Goal: Task Accomplishment & Management: Use online tool/utility

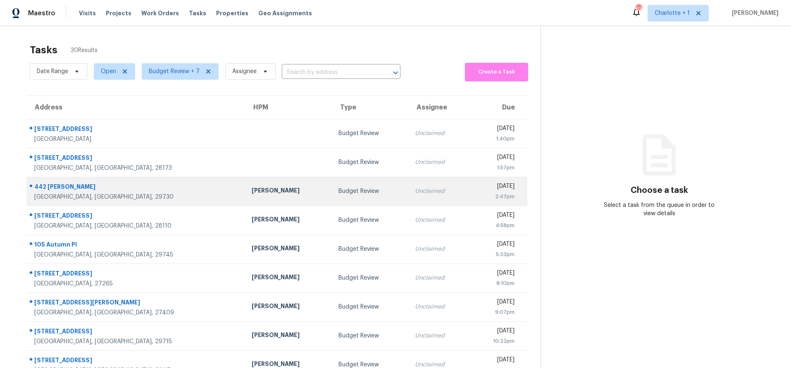
scroll to position [68, 0]
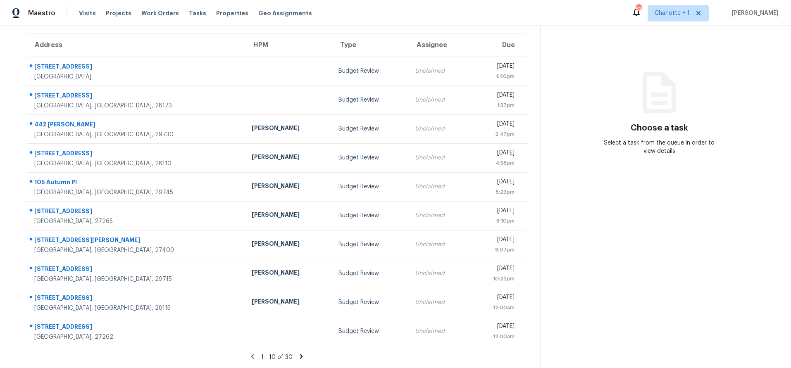
click at [291, 353] on div "1 - 10 of 30" at bounding box center [276, 357] width 527 height 9
click at [298, 353] on icon at bounding box center [301, 356] width 7 height 7
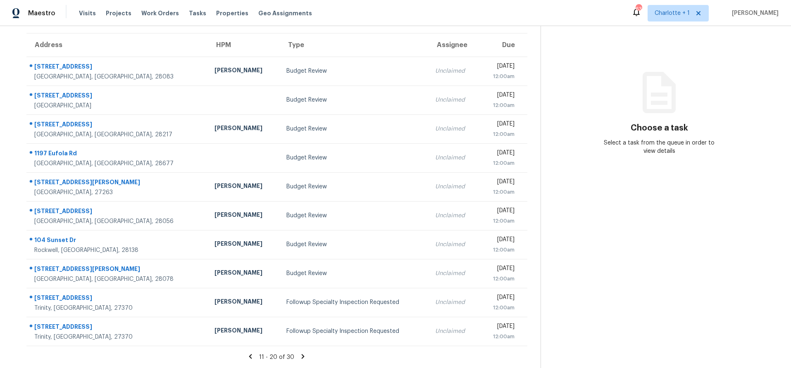
click at [299, 353] on icon at bounding box center [302, 356] width 7 height 7
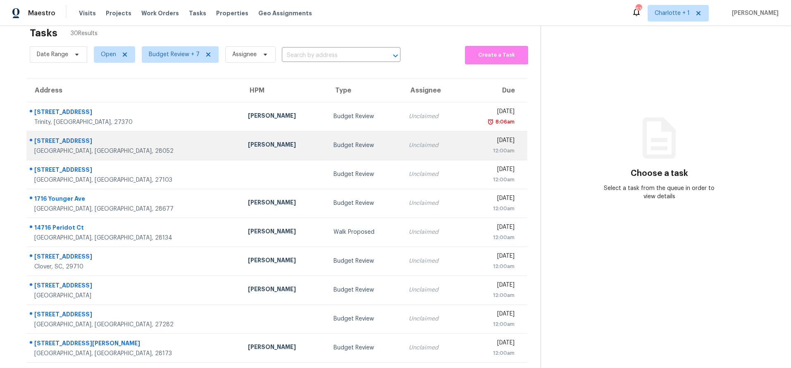
scroll to position [0, 0]
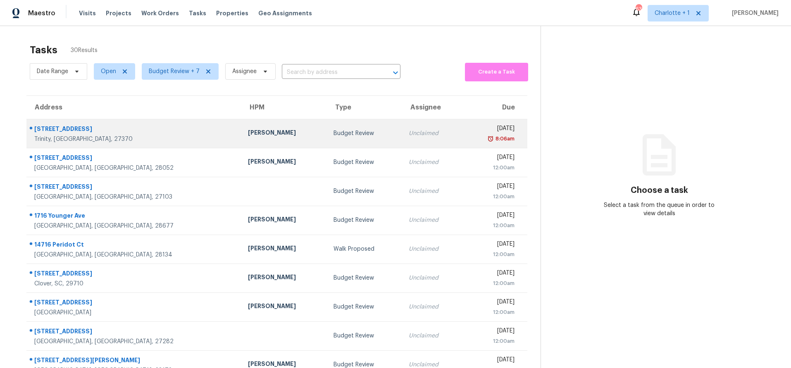
click at [126, 129] on div "[STREET_ADDRESS]" at bounding box center [134, 130] width 200 height 10
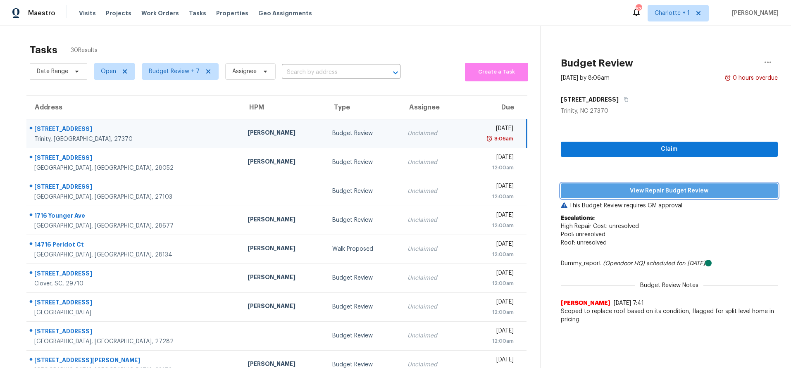
click at [624, 191] on span "View Repair Budget Review" at bounding box center [669, 191] width 204 height 10
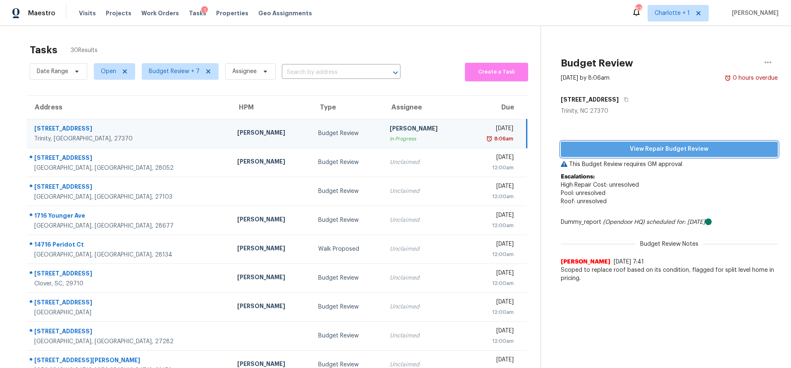
click at [647, 150] on span "View Repair Budget Review" at bounding box center [669, 149] width 204 height 10
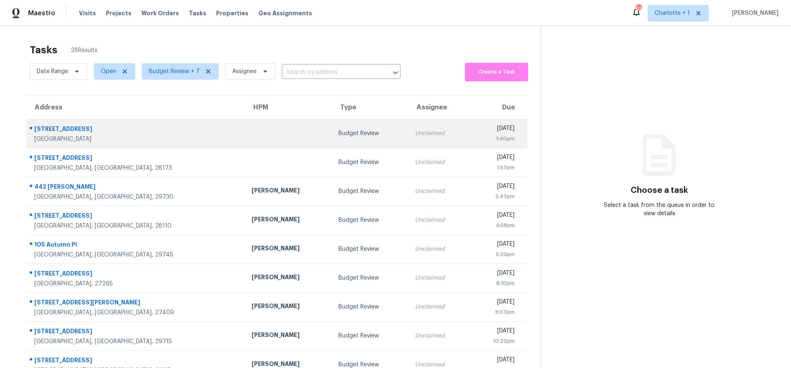
click at [245, 135] on td at bounding box center [288, 133] width 87 height 29
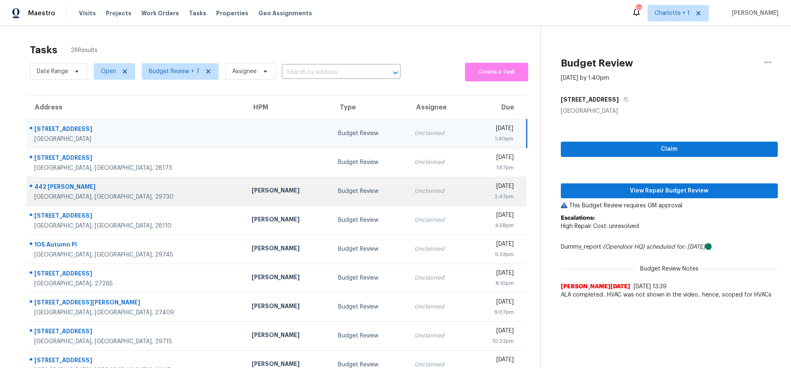
scroll to position [68, 0]
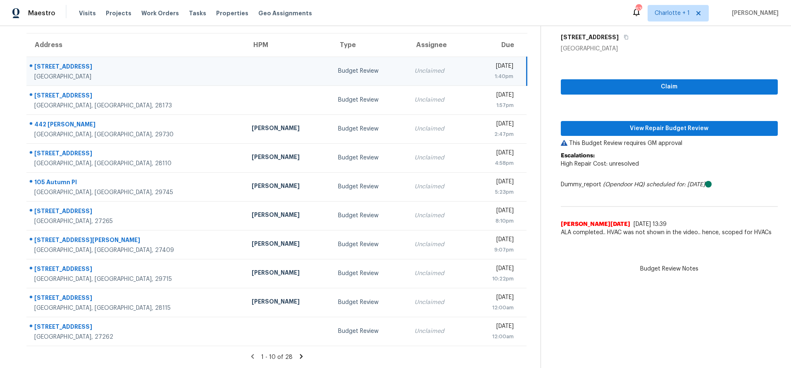
click at [298, 353] on icon at bounding box center [301, 356] width 7 height 7
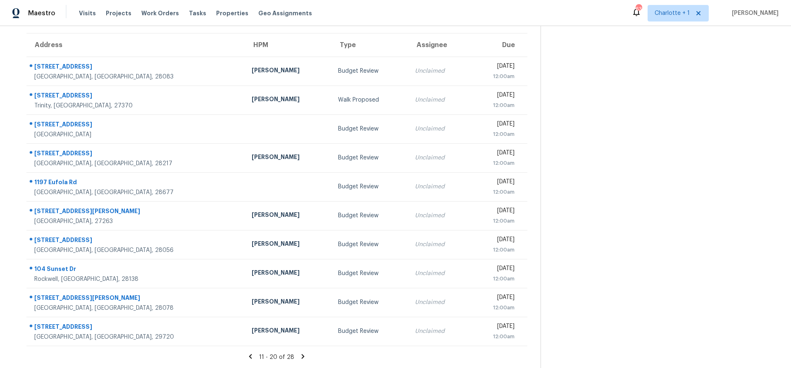
click at [299, 353] on icon at bounding box center [302, 356] width 7 height 7
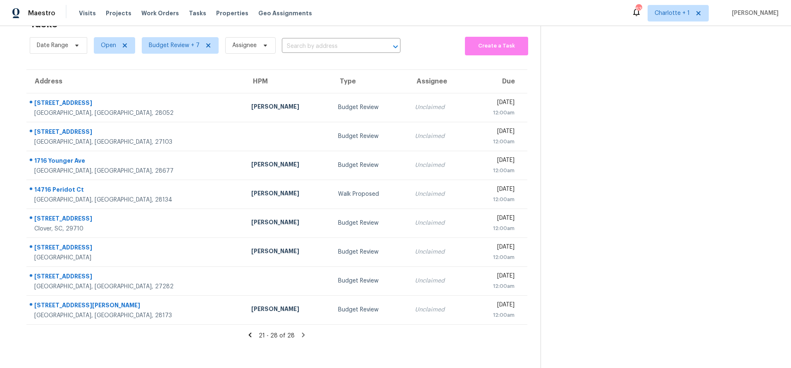
click at [252, 331] on icon at bounding box center [249, 334] width 7 height 7
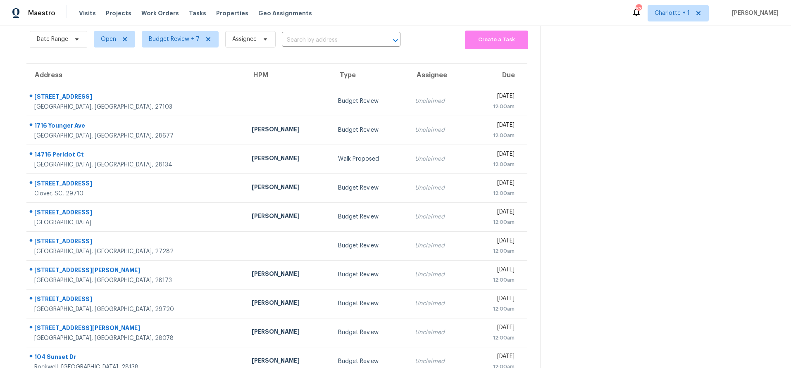
scroll to position [68, 0]
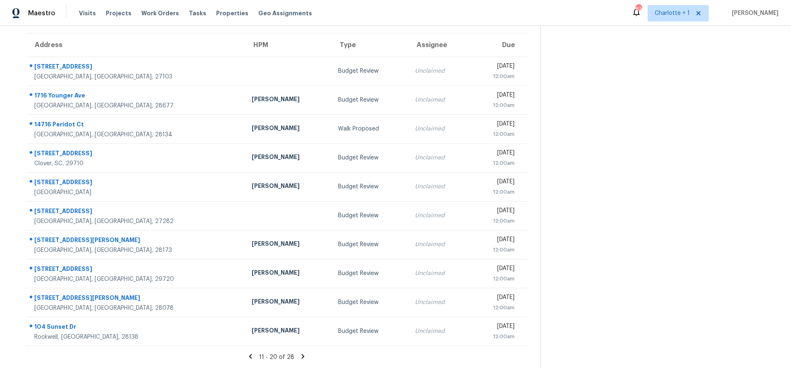
click at [247, 357] on section "Tasks 28 Results Date Range Open Budget Review + 7 Assignee ​ Create a Task Add…" at bounding box center [276, 172] width 527 height 391
click at [248, 346] on section "Tasks 28 Results Date Range Open Budget Review + 7 Assignee ​ Create a Task Add…" at bounding box center [276, 172] width 527 height 391
click at [247, 353] on icon at bounding box center [250, 356] width 7 height 7
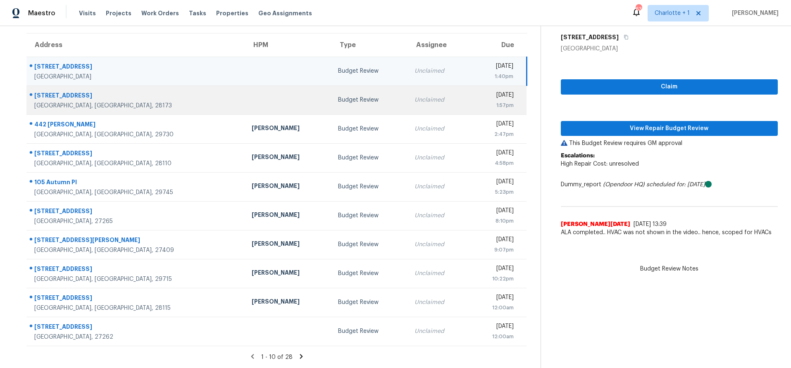
click at [150, 103] on td "3521 Sandberry Dr Waxhaw, NC, 28173" at bounding box center [135, 100] width 219 height 29
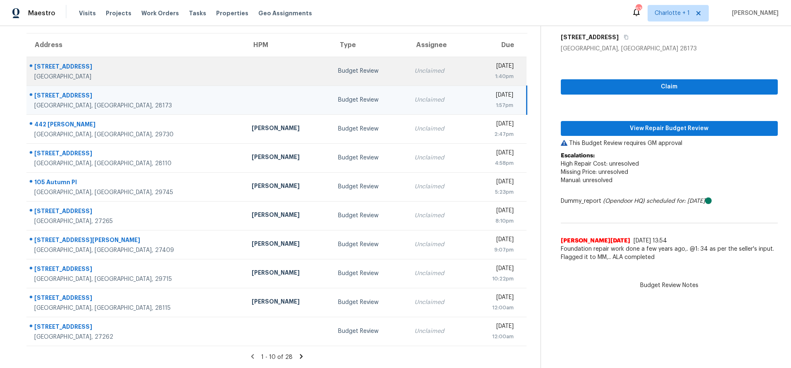
click at [245, 61] on td at bounding box center [288, 71] width 87 height 29
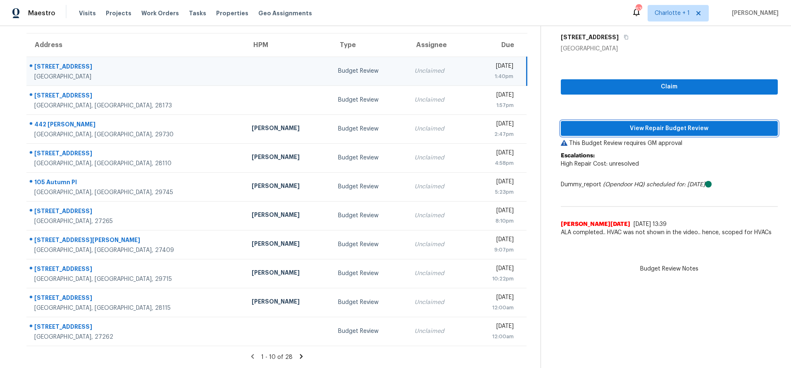
click at [664, 124] on span "View Repair Budget Review" at bounding box center [669, 129] width 204 height 10
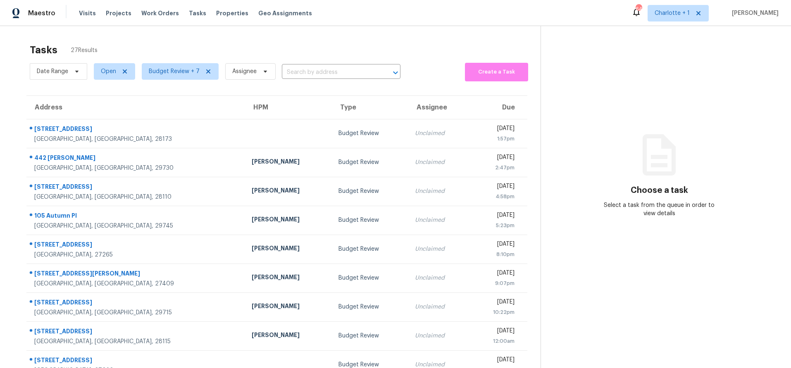
click at [87, 25] on div "Maestro Visits Projects Work Orders Tasks Properties Geo Assignments 64 Charlot…" at bounding box center [395, 13] width 791 height 26
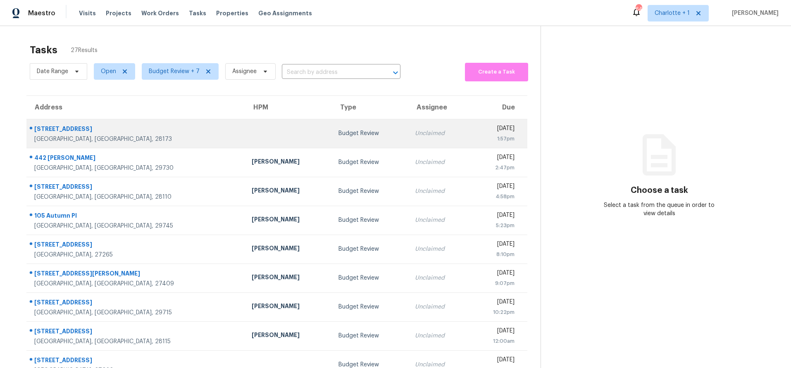
click at [140, 145] on td "3521 Sandberry Dr Waxhaw, NC, 28173" at bounding box center [135, 133] width 219 height 29
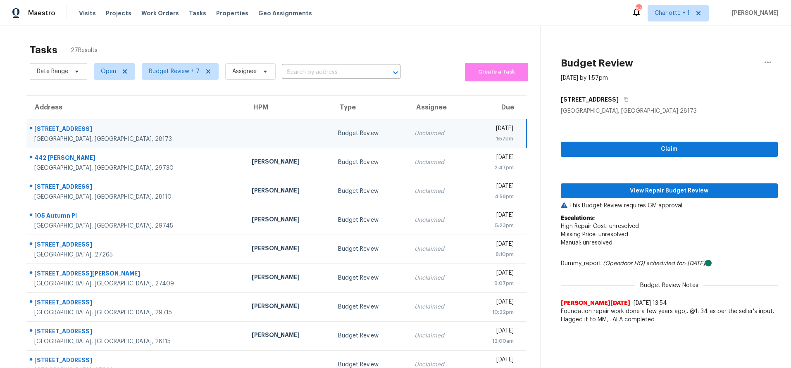
drag, startPoint x: 185, startPoint y: 126, endPoint x: 189, endPoint y: 128, distance: 4.5
click at [245, 126] on td at bounding box center [288, 133] width 87 height 29
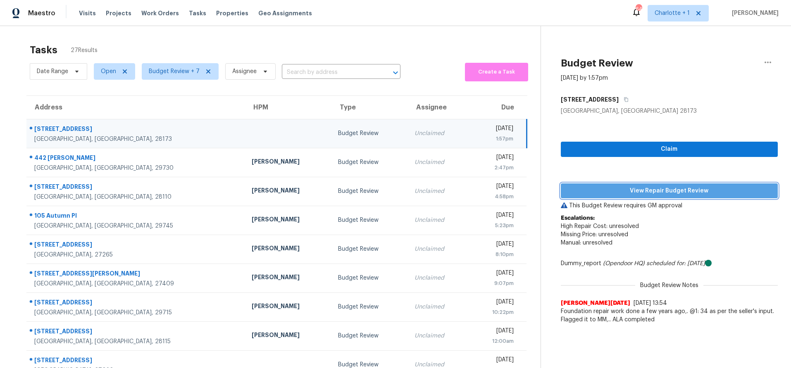
click at [594, 189] on span "View Repair Budget Review" at bounding box center [669, 191] width 204 height 10
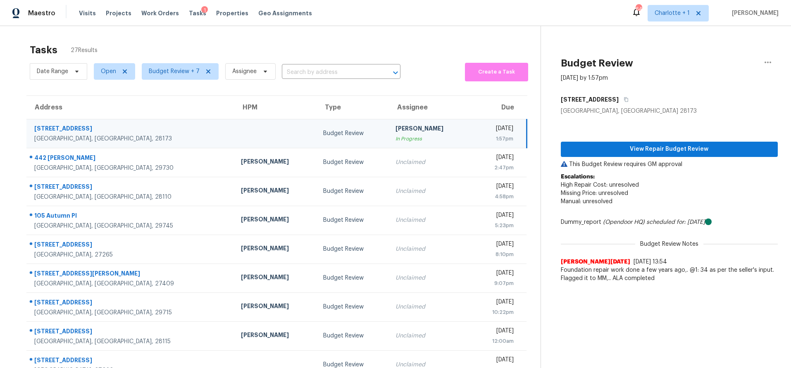
click at [155, 38] on div "Tasks 27 Results Date Range Open Budget Review + 7 Assignee ​ Create a Task Add…" at bounding box center [395, 228] width 791 height 405
click at [155, 128] on td "3521 Sandberry Dr Waxhaw, NC, 28173" at bounding box center [130, 133] width 208 height 29
click at [712, 144] on span "View Repair Budget Review" at bounding box center [669, 149] width 204 height 10
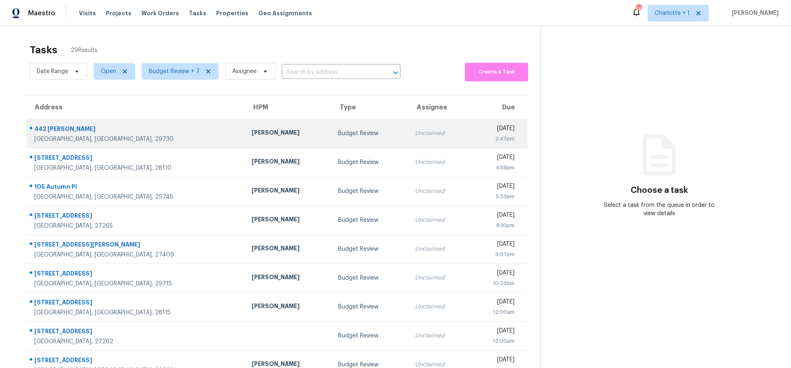
click at [125, 135] on div "[GEOGRAPHIC_DATA], [GEOGRAPHIC_DATA], 29730" at bounding box center [136, 139] width 204 height 8
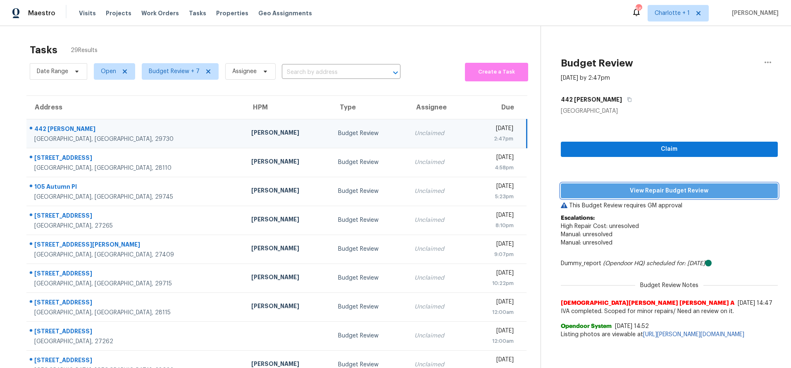
click at [621, 194] on span "View Repair Budget Review" at bounding box center [669, 191] width 204 height 10
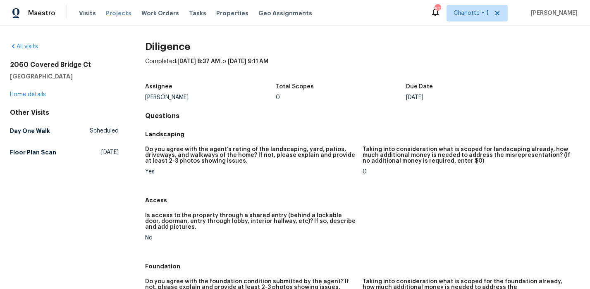
click at [107, 12] on span "Projects" at bounding box center [119, 13] width 26 height 8
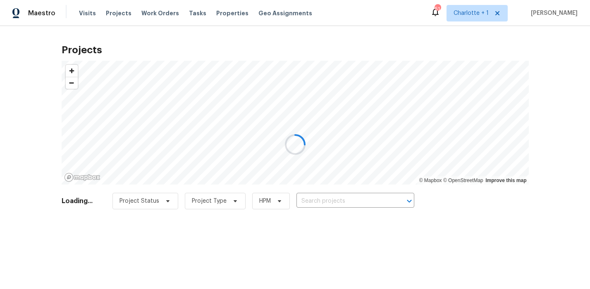
click at [306, 198] on div at bounding box center [295, 144] width 590 height 289
click at [309, 194] on div at bounding box center [295, 144] width 590 height 289
click at [339, 206] on div at bounding box center [295, 144] width 590 height 289
click at [342, 202] on div at bounding box center [295, 144] width 590 height 289
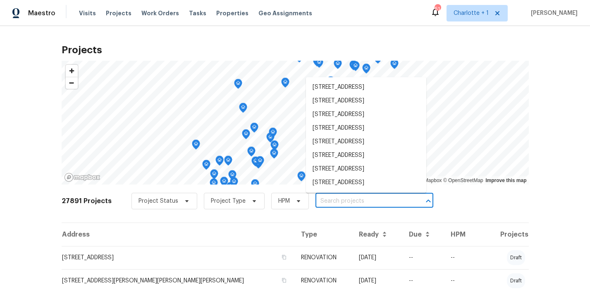
click at [357, 202] on input "text" at bounding box center [362, 201] width 95 height 13
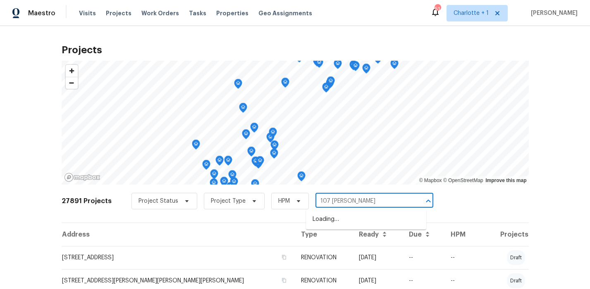
type input "107 alberta"
click at [336, 223] on li "107 Alberta Ave, Belmont, NC 28012" at bounding box center [366, 220] width 120 height 14
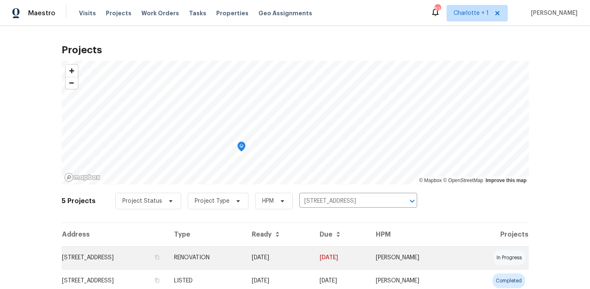
click at [148, 253] on td "107 Alberta Ave, Belmont, NC 28012" at bounding box center [115, 257] width 106 height 23
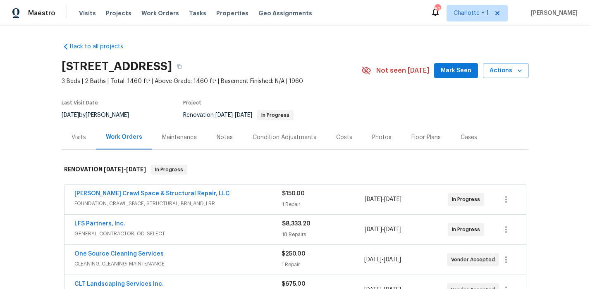
click at [326, 131] on div "Costs" at bounding box center [344, 137] width 36 height 24
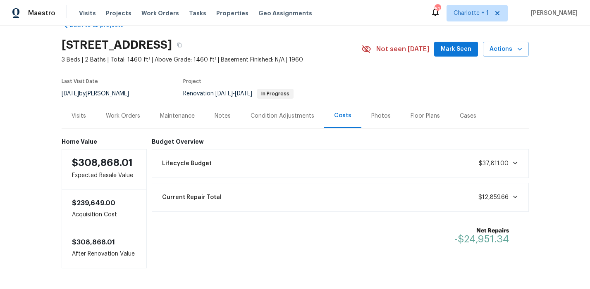
scroll to position [26, 0]
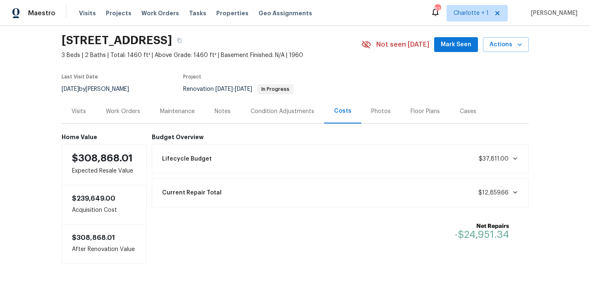
click at [117, 119] on div "Work Orders" at bounding box center [123, 111] width 54 height 24
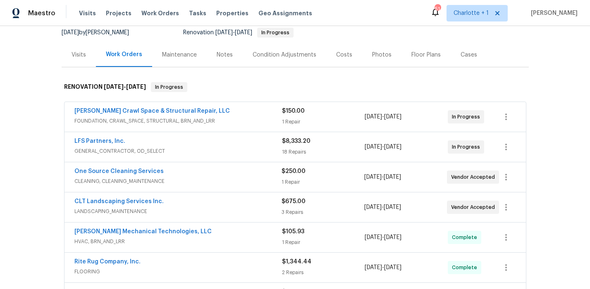
scroll to position [83, 0]
click at [243, 115] on div "Falcone Crawl Space & Structural Repair, LLC" at bounding box center [177, 112] width 207 height 10
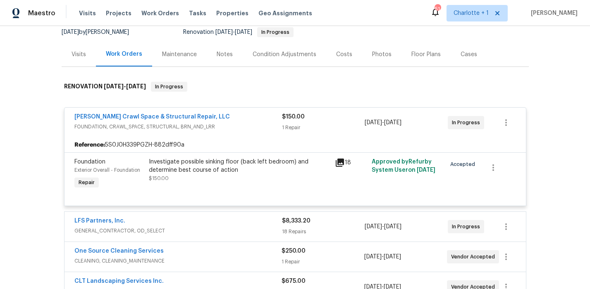
click at [238, 120] on div "Falcone Crawl Space & Structural Repair, LLC" at bounding box center [177, 118] width 207 height 10
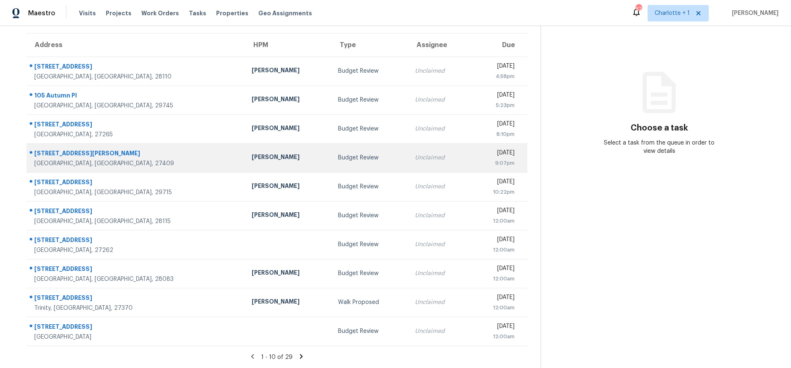
scroll to position [68, 0]
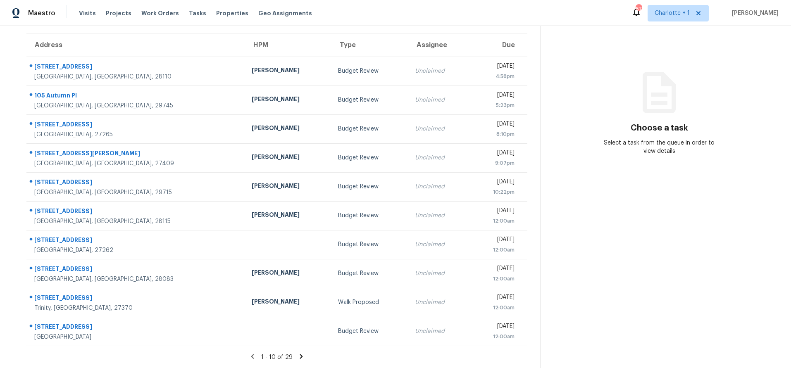
click at [294, 346] on section "Tasks 29 Results Date Range Open Budget Review + 7 Assignee ​ Create a Task Add…" at bounding box center [276, 172] width 527 height 391
click at [298, 353] on icon at bounding box center [301, 356] width 7 height 7
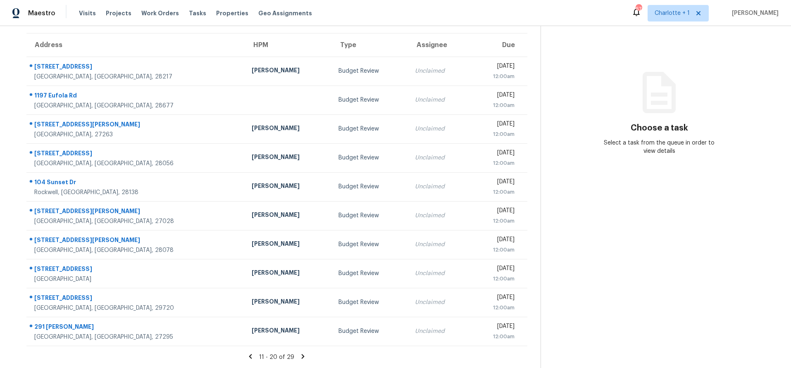
click at [300, 353] on icon at bounding box center [302, 356] width 7 height 7
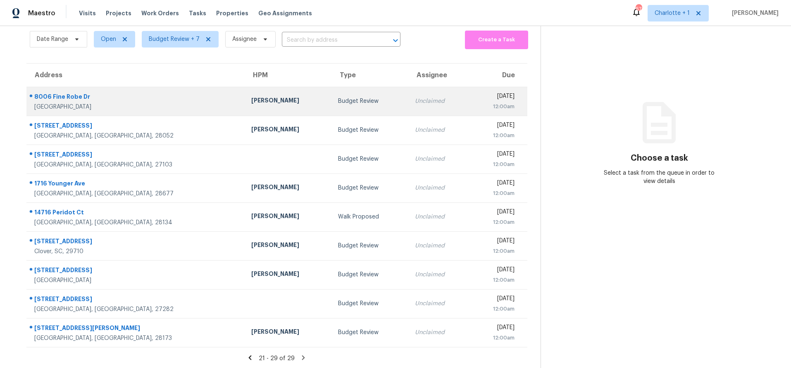
scroll to position [39, 0]
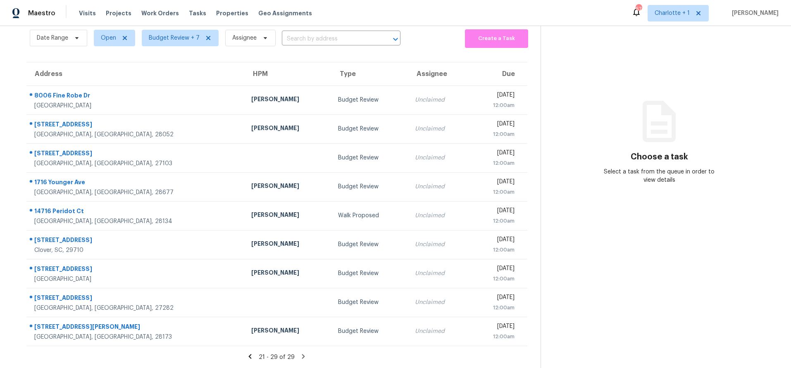
click at [247, 353] on icon at bounding box center [249, 356] width 7 height 7
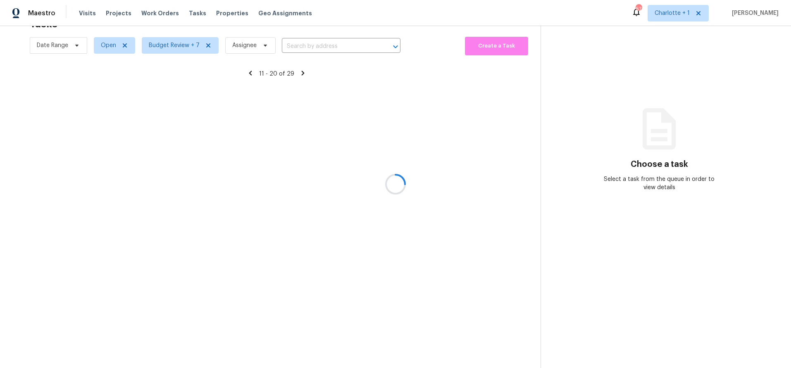
scroll to position [32, 0]
click at [247, 350] on div at bounding box center [395, 184] width 791 height 368
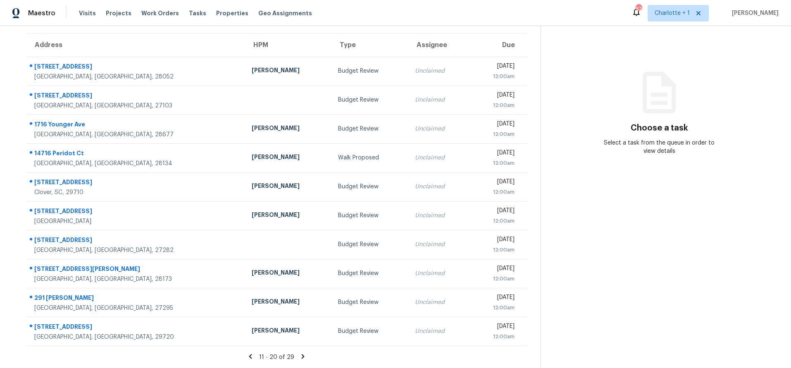
click at [251, 353] on icon at bounding box center [250, 356] width 7 height 7
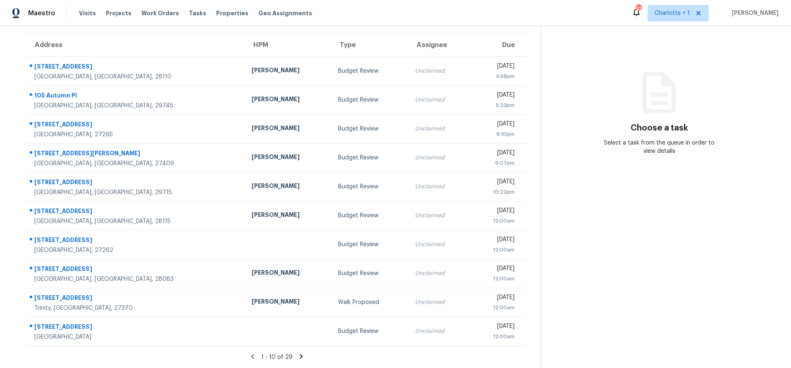
click at [249, 353] on icon at bounding box center [252, 356] width 7 height 7
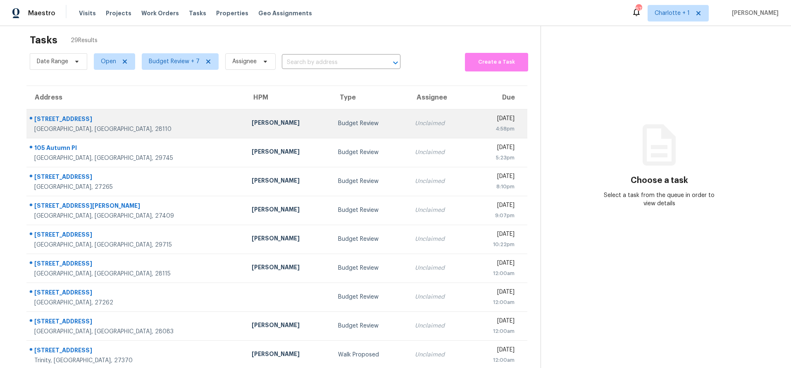
scroll to position [10, 0]
click at [246, 115] on td "[PERSON_NAME]" at bounding box center [288, 123] width 87 height 29
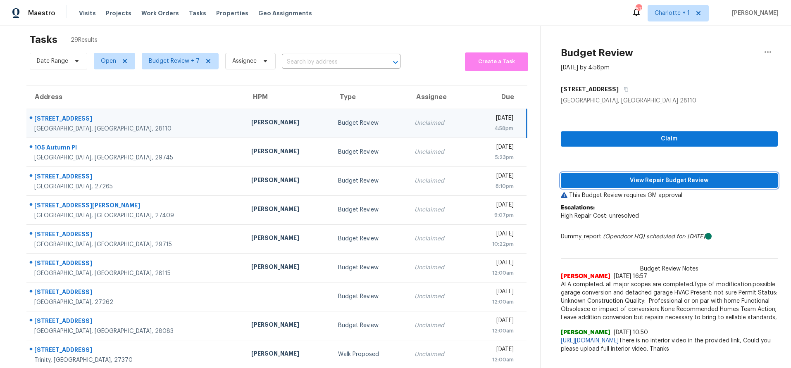
click at [650, 176] on span "View Repair Budget Review" at bounding box center [669, 181] width 204 height 10
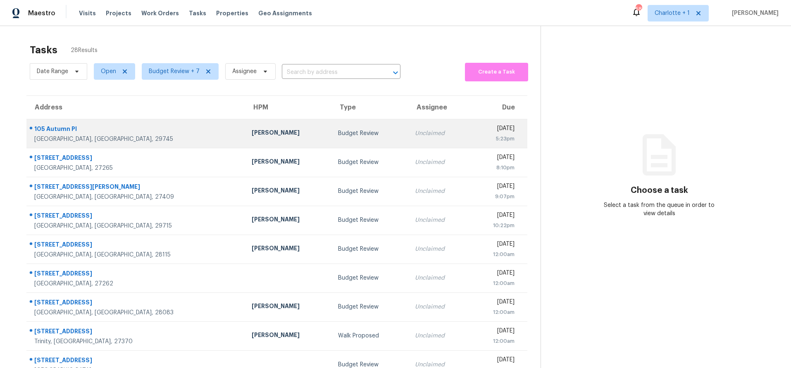
click at [245, 127] on td "[PERSON_NAME]" at bounding box center [288, 133] width 87 height 29
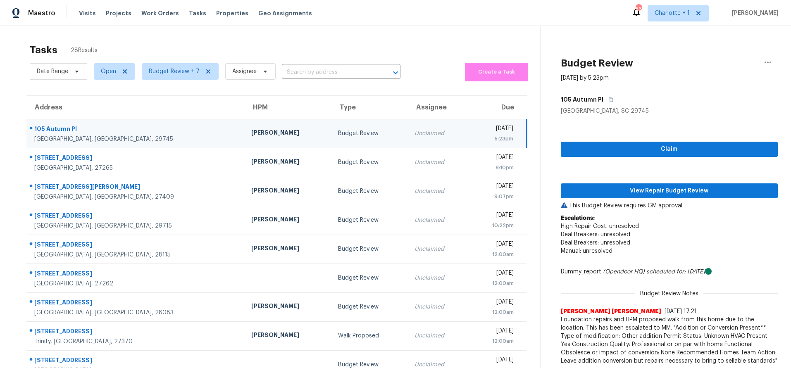
click at [245, 146] on td "[PERSON_NAME]" at bounding box center [288, 133] width 87 height 29
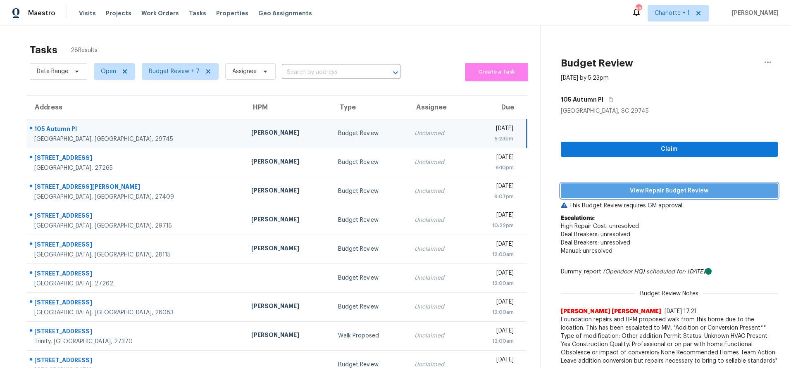
click at [607, 195] on span "View Repair Budget Review" at bounding box center [669, 191] width 204 height 10
